Goal: Information Seeking & Learning: Learn about a topic

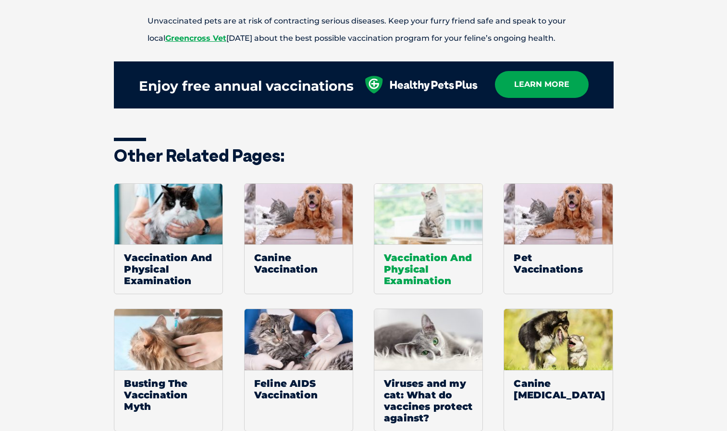
scroll to position [1201, 0]
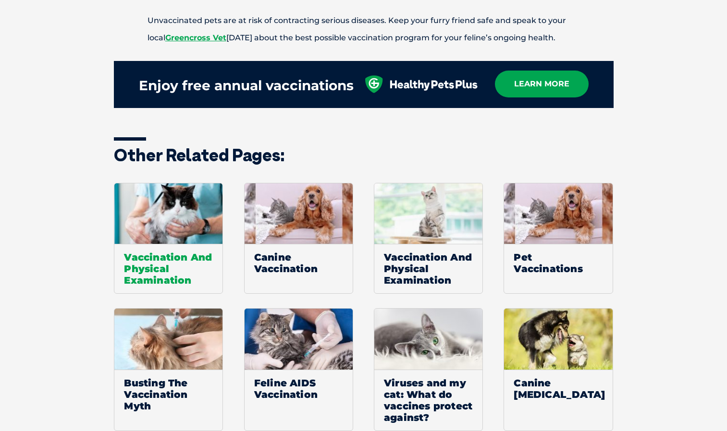
click at [160, 237] on img at bounding box center [168, 214] width 108 height 61
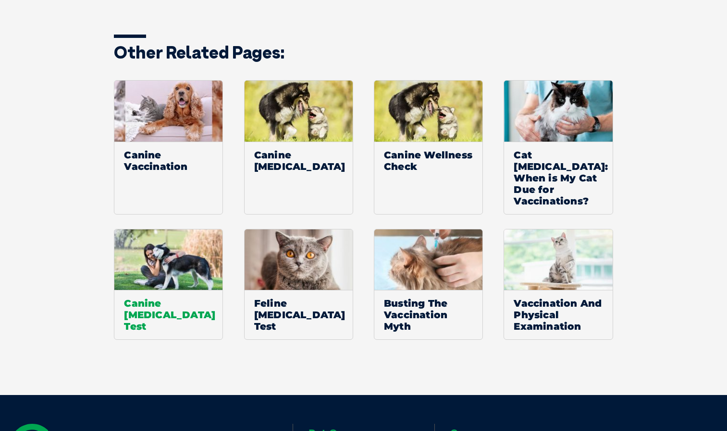
scroll to position [769, 0]
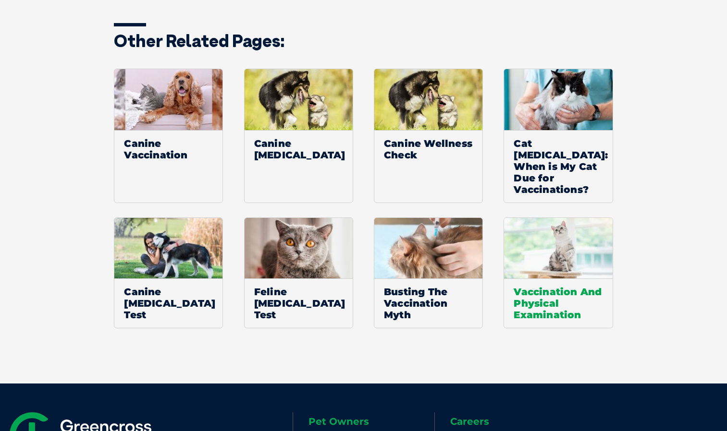
click at [588, 297] on span "Vaccination And Physical Examination" at bounding box center [558, 303] width 108 height 49
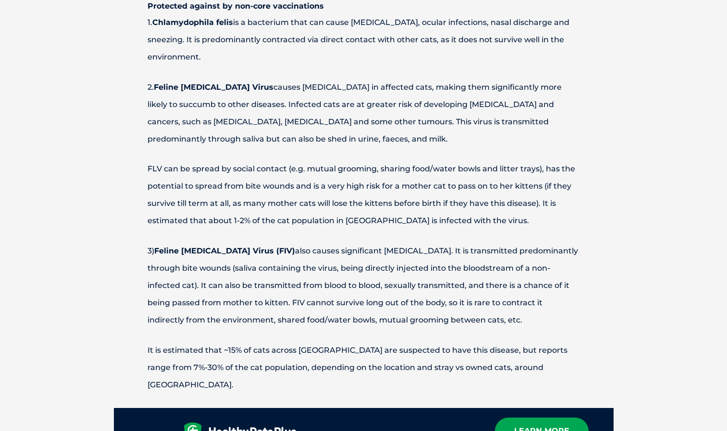
scroll to position [1490, 0]
